Goal: Task Accomplishment & Management: Manage account settings

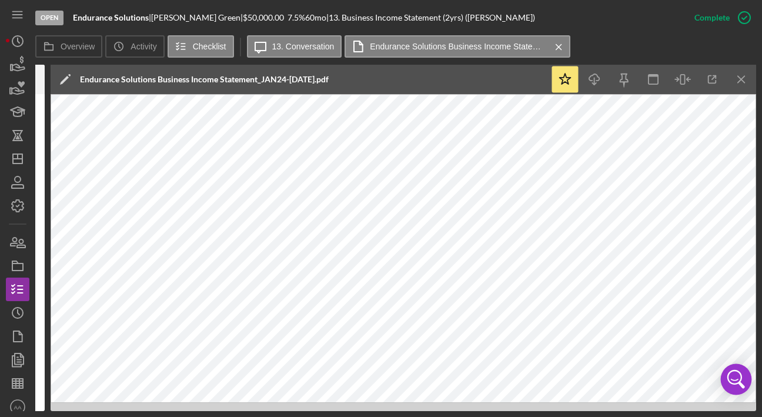
scroll to position [0, 466]
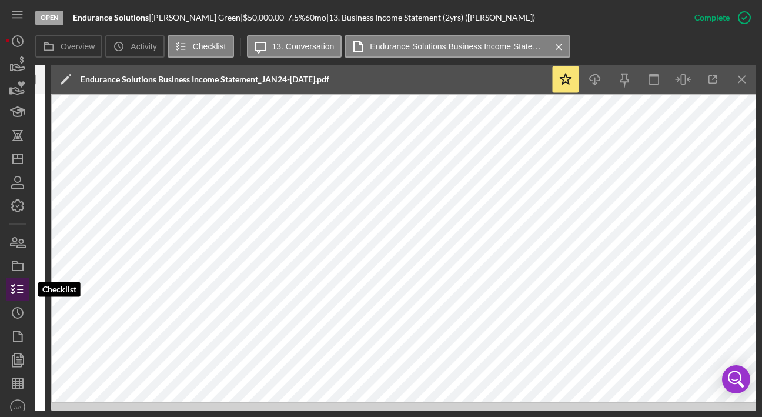
click at [24, 284] on icon "button" at bounding box center [17, 288] width 29 height 29
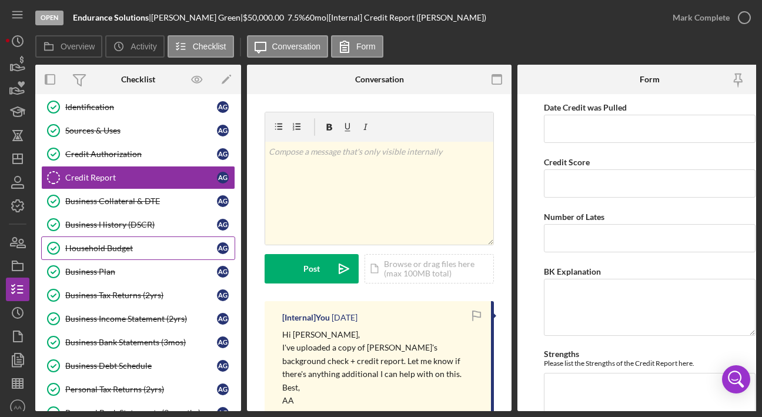
scroll to position [123, 0]
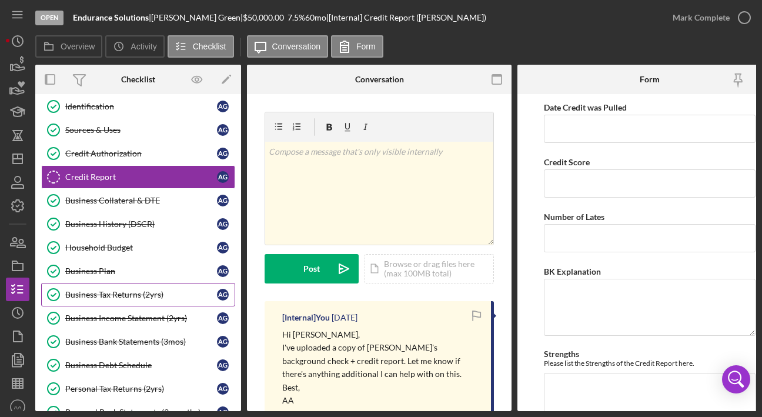
click at [135, 303] on link "Business Tax Returns (2yrs) Business Tax Returns (2yrs) A G" at bounding box center [138, 295] width 194 height 24
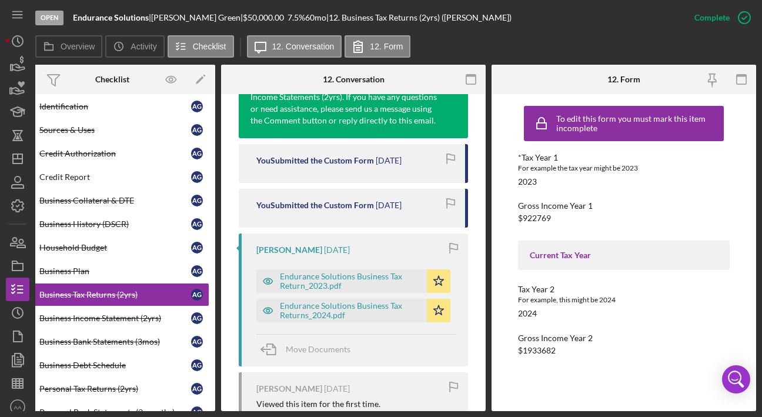
scroll to position [472, 0]
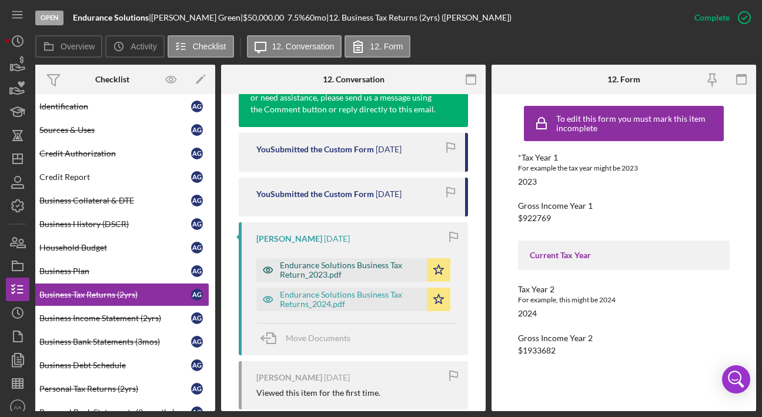
click at [326, 262] on div "Endurance Solutions Business Tax Return_2023.pdf" at bounding box center [350, 269] width 141 height 19
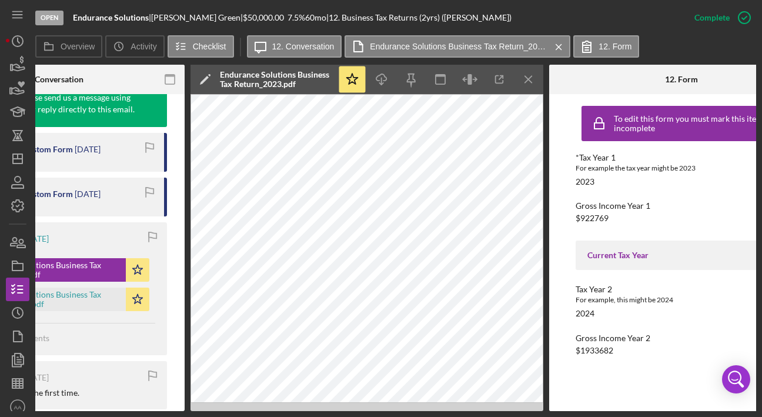
scroll to position [0, 328]
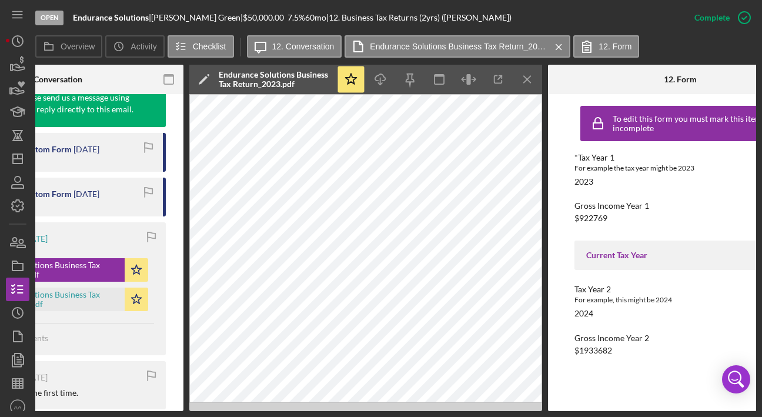
click at [650, 317] on div "Tax Year 2 For example, this might be 2024 2024" at bounding box center [680, 301] width 212 height 34
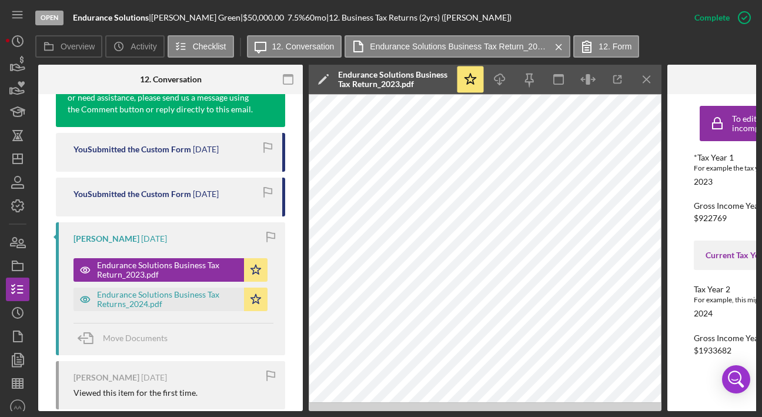
scroll to position [0, 209]
click at [138, 299] on div "Endurance Solutions Business Tax Returns_2024.pdf" at bounding box center [167, 299] width 141 height 19
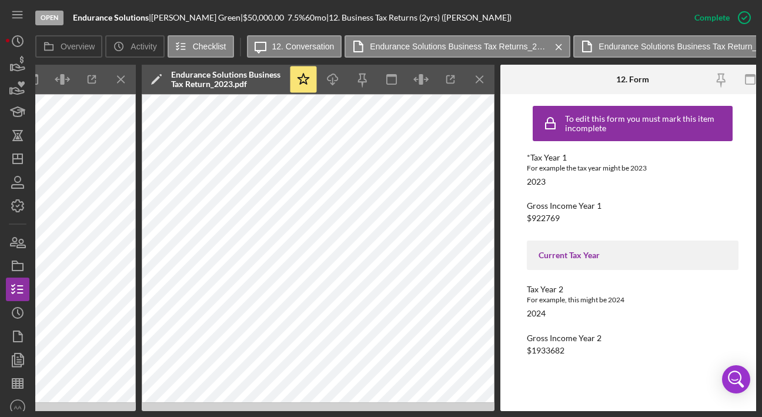
scroll to position [0, 743]
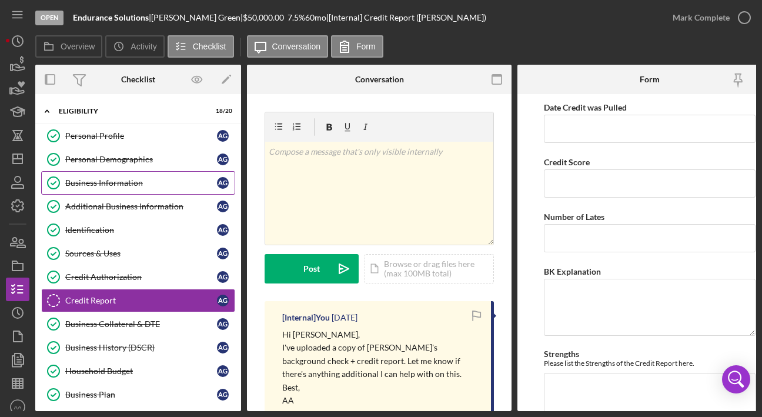
click at [118, 188] on link "Business Information Business Information A G" at bounding box center [138, 183] width 194 height 24
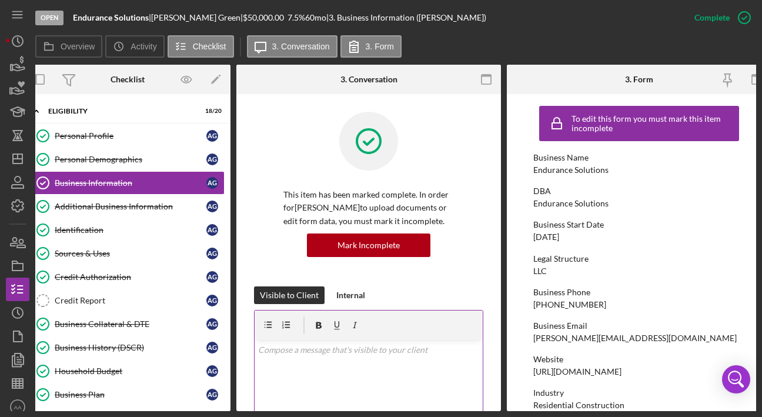
scroll to position [0, 17]
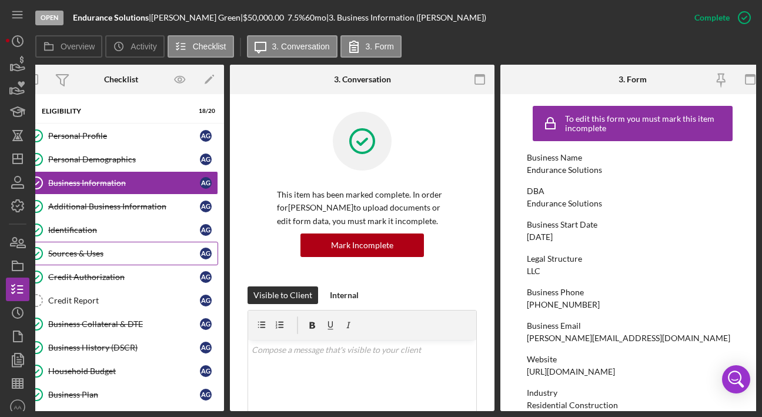
click at [135, 253] on div "Sources & Uses" at bounding box center [124, 253] width 152 height 9
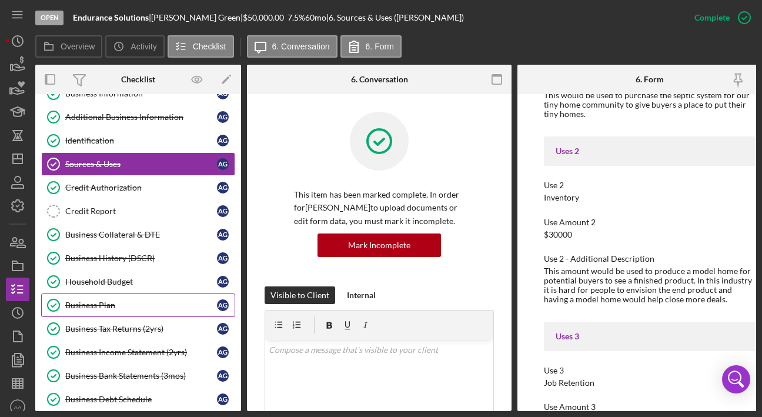
scroll to position [111, 0]
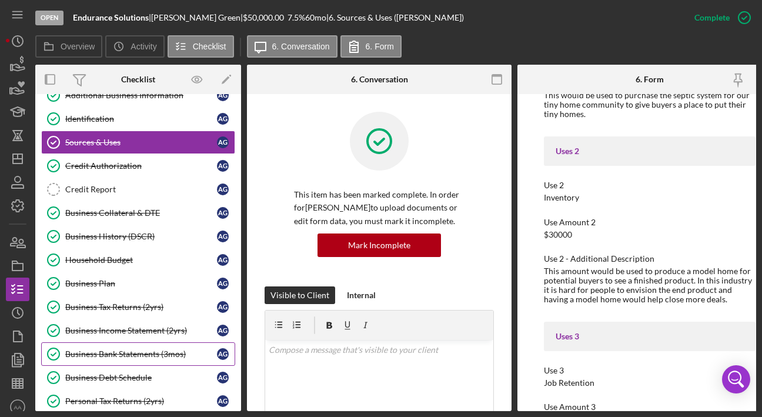
click at [139, 357] on div "Business Bank Statements (3mos)" at bounding box center [141, 353] width 152 height 9
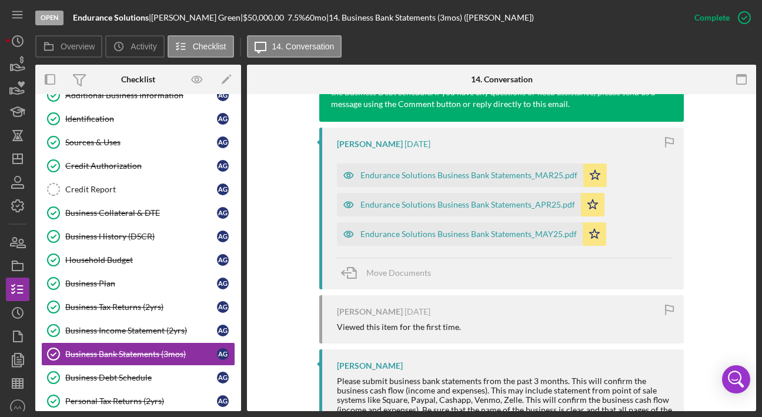
scroll to position [442, 0]
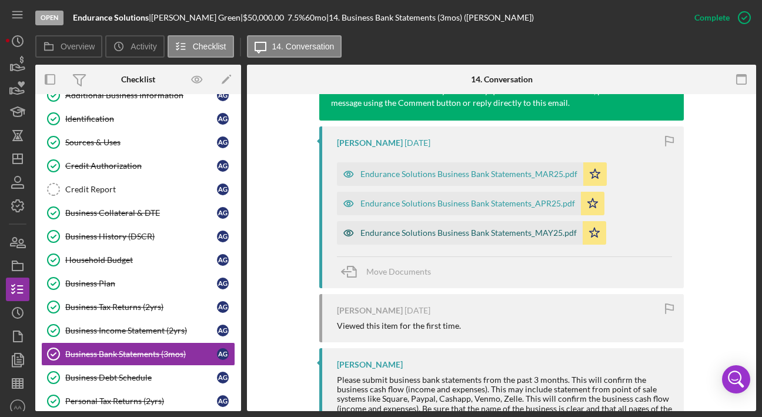
click at [440, 233] on div "Endurance Solutions Business Bank Statements_MAY25.pdf" at bounding box center [468, 232] width 216 height 9
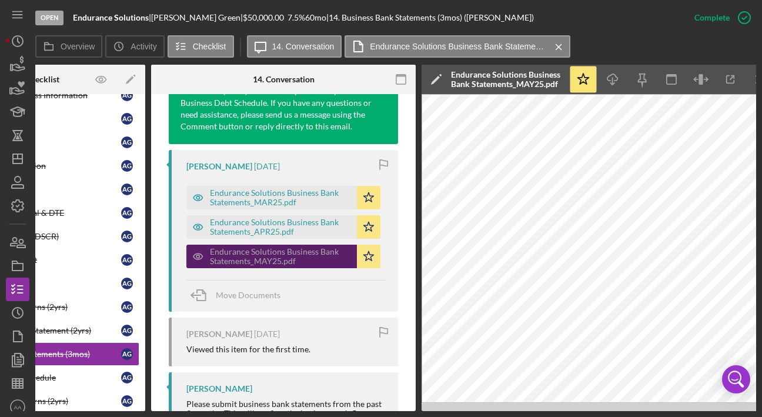
scroll to position [0, 113]
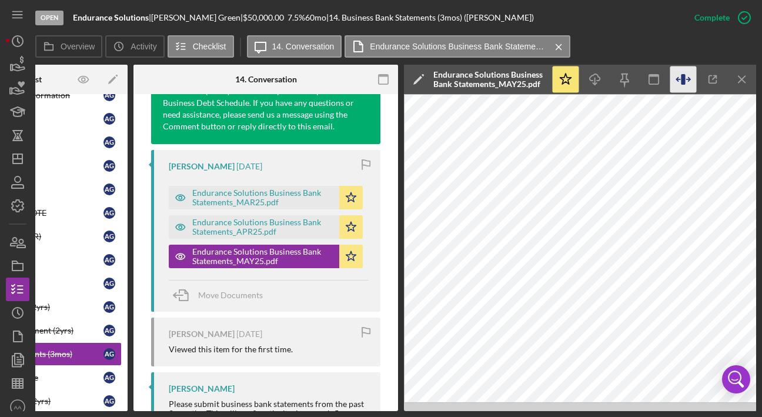
click at [662, 82] on icon "button" at bounding box center [683, 79] width 26 height 26
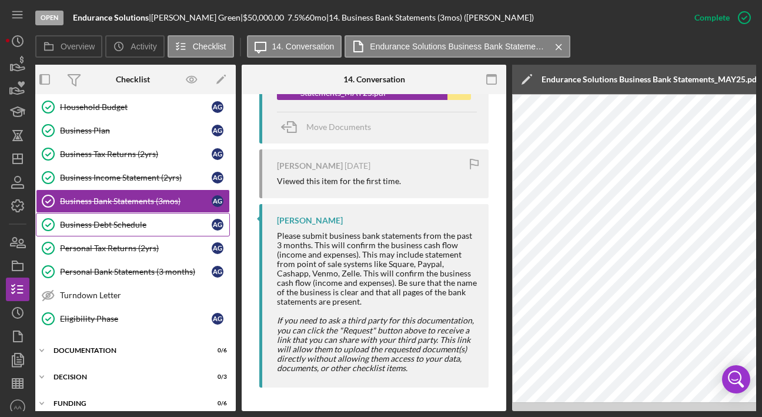
scroll to position [306, 0]
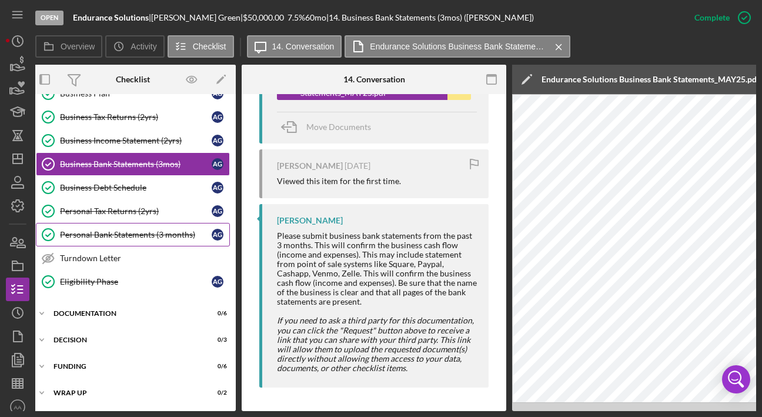
click at [112, 230] on div "Personal Bank Statements (3 months)" at bounding box center [136, 234] width 152 height 9
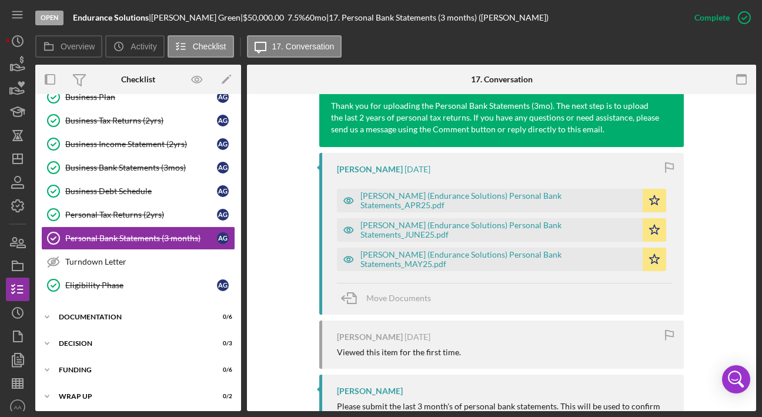
scroll to position [429, 0]
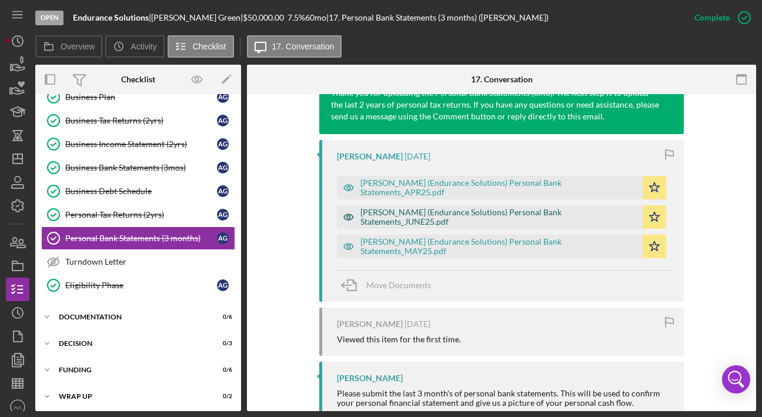
click at [443, 219] on div "[PERSON_NAME] (Endurance Solutions) Personal Bank Statements_JUNE25.pdf" at bounding box center [498, 216] width 276 height 19
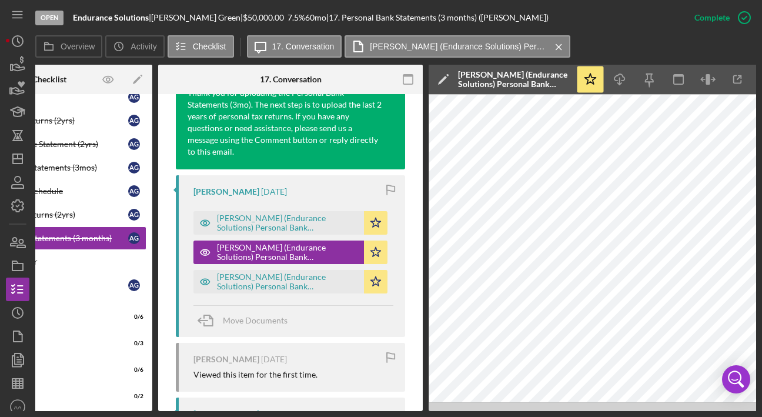
scroll to position [0, 113]
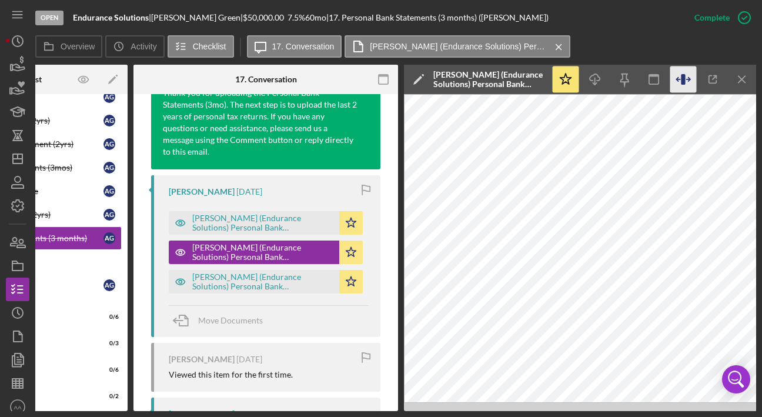
click at [662, 77] on icon "button" at bounding box center [683, 79] width 26 height 26
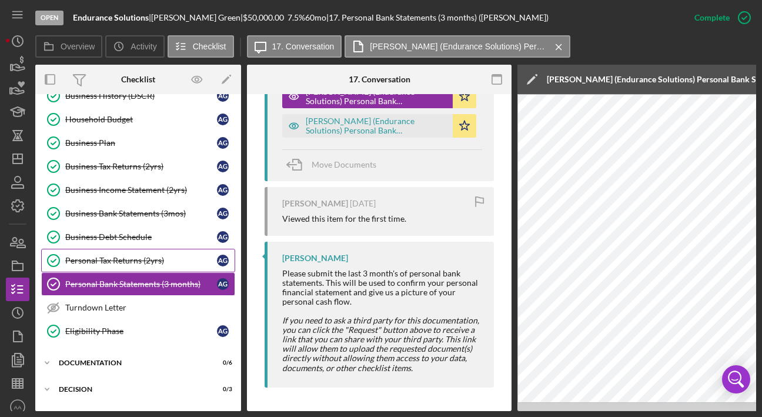
scroll to position [242, 0]
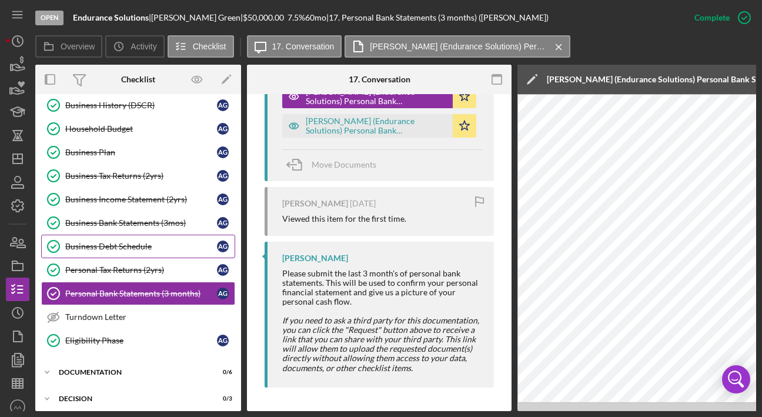
click at [143, 242] on div "Business Debt Schedule" at bounding box center [141, 246] width 152 height 9
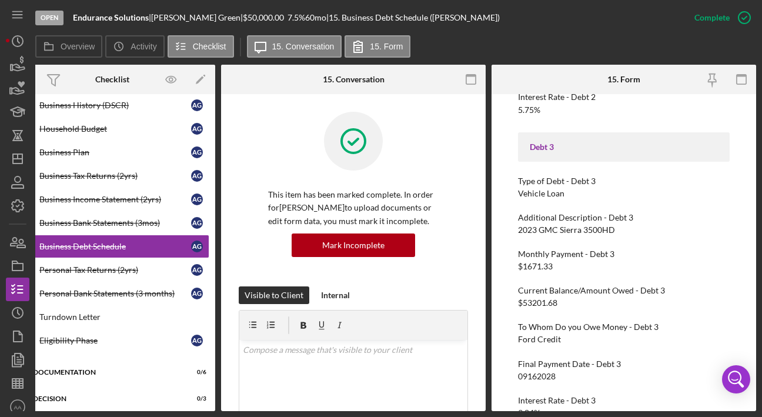
scroll to position [658, 0]
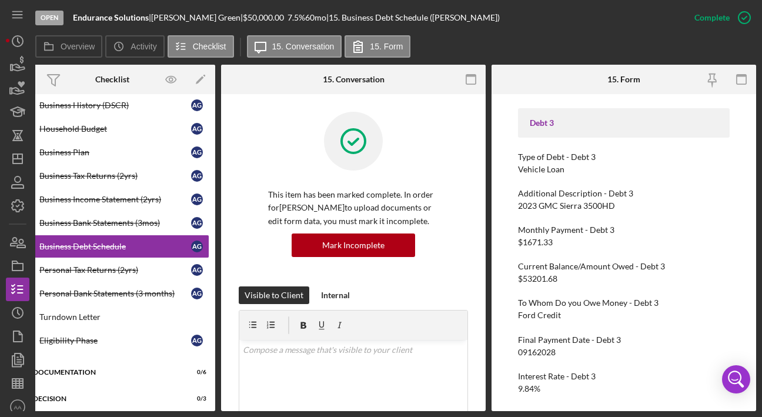
click at [540, 192] on div "Additional Description - Debt 3 2023 GMC Sierra 3500HD" at bounding box center [624, 200] width 212 height 22
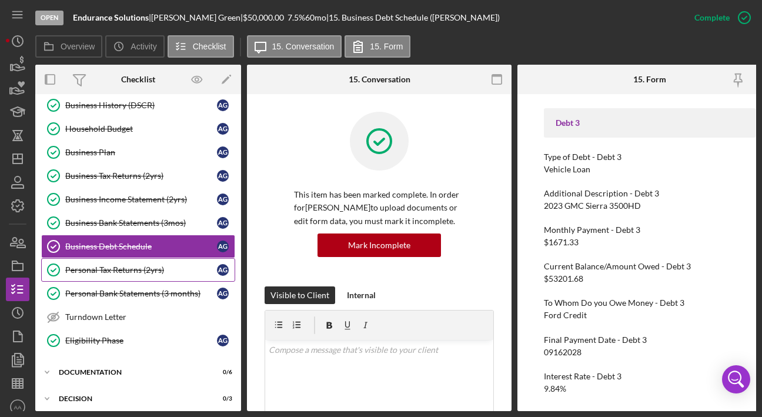
click at [142, 273] on link "Personal Tax Returns (2yrs) Personal Tax Returns (2yrs) A G" at bounding box center [138, 270] width 194 height 24
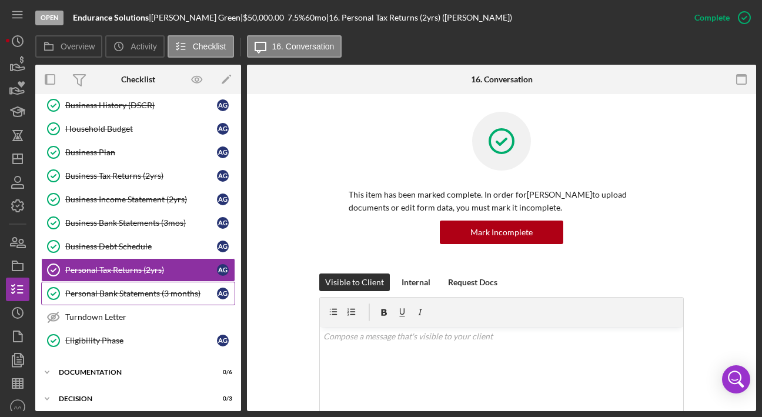
click at [155, 296] on link "Personal Bank Statements (3 months) Personal Bank Statements (3 months) A G" at bounding box center [138, 294] width 194 height 24
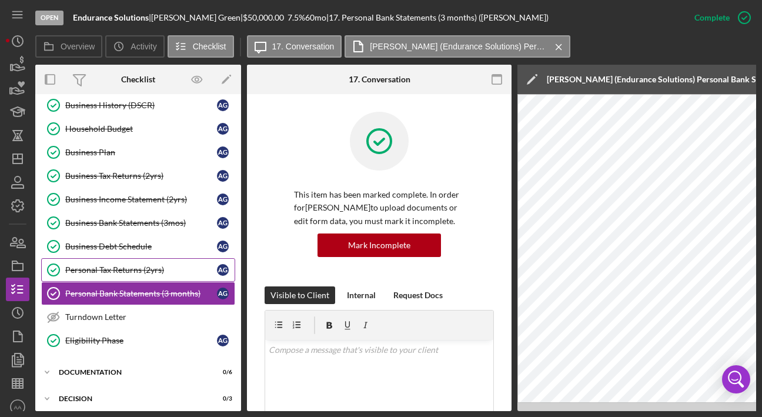
click at [172, 260] on link "Personal Tax Returns (2yrs) Personal Tax Returns (2yrs) A G" at bounding box center [138, 270] width 194 height 24
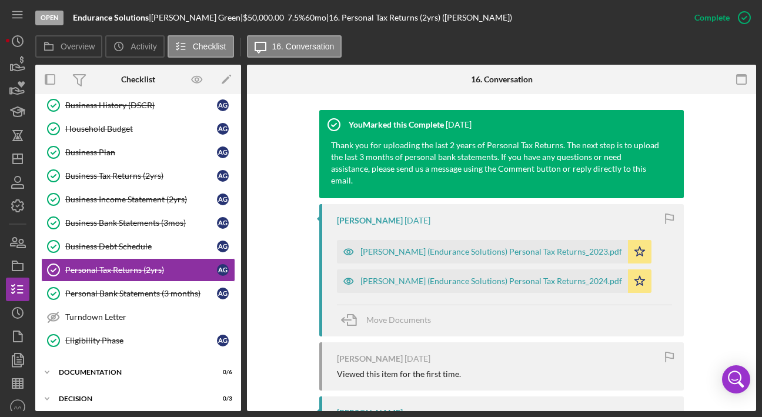
scroll to position [401, 0]
